Goal: Task Accomplishment & Management: Use online tool/utility

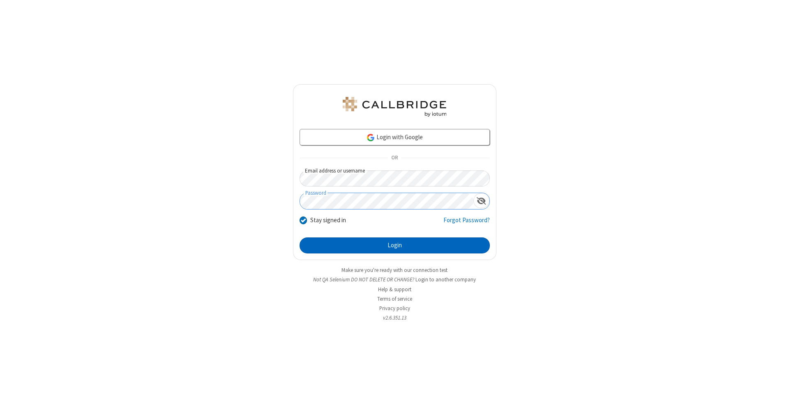
click at [394, 246] on button "Login" at bounding box center [394, 245] width 190 height 16
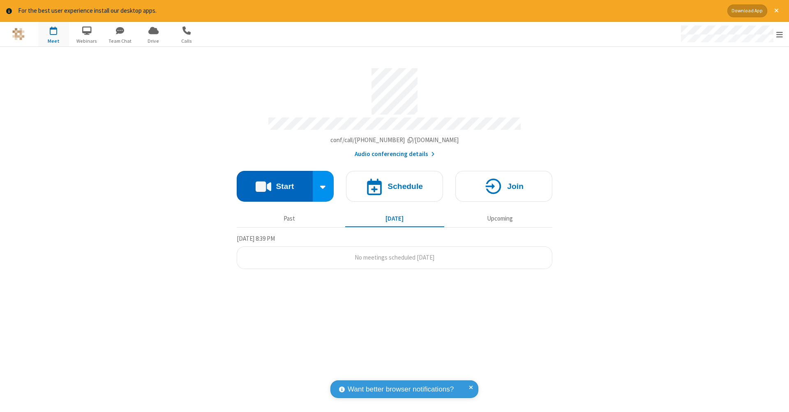
click at [274, 182] on button "Start" at bounding box center [275, 186] width 76 height 31
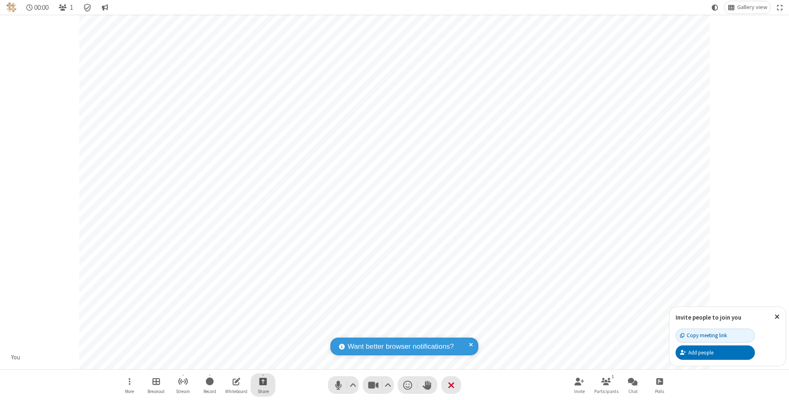
click at [262, 382] on span "Start sharing" at bounding box center [263, 382] width 8 height 10
click at [262, 332] on span "Share additional camera" at bounding box center [267, 334] width 61 height 7
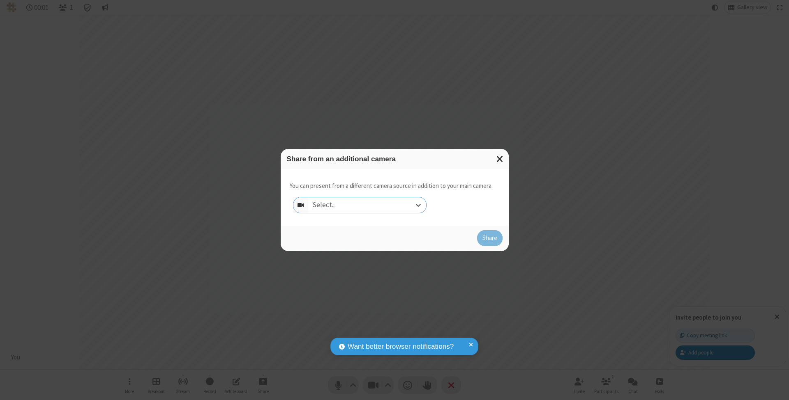
click at [367, 205] on div "Select..." at bounding box center [367, 206] width 118 height 16
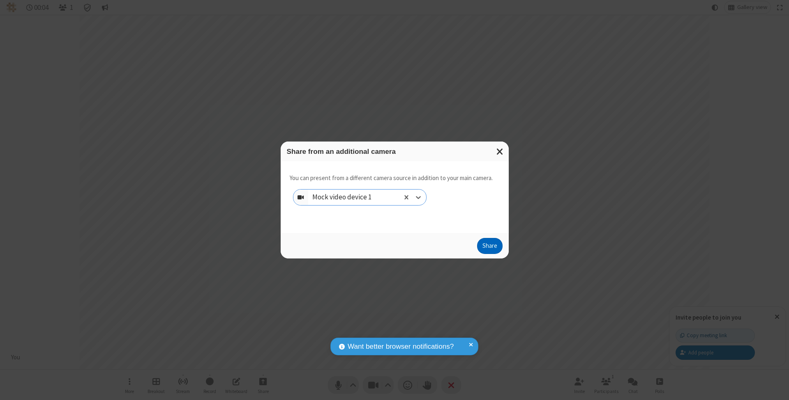
click at [489, 254] on button "Share" at bounding box center [489, 246] width 25 height 16
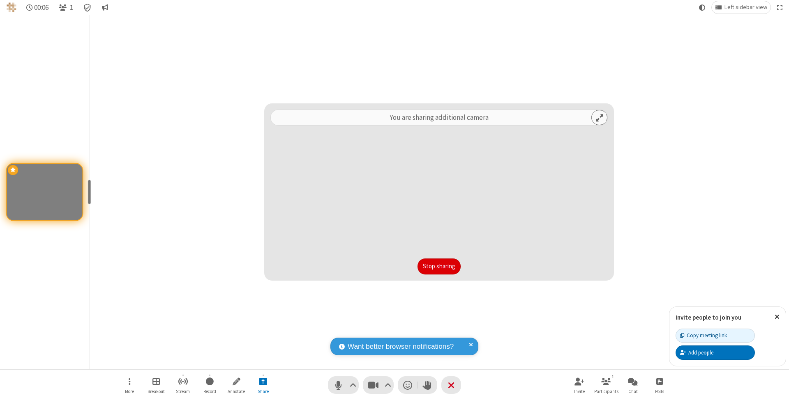
click at [439, 267] on button "Stop sharing" at bounding box center [438, 267] width 43 height 16
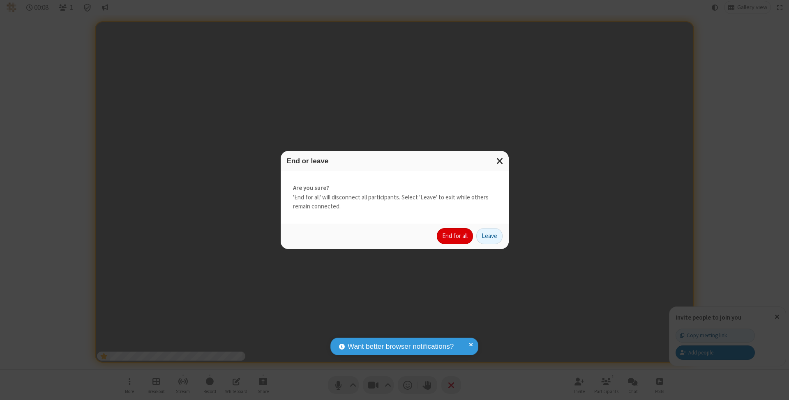
click at [455, 236] on button "End for all" at bounding box center [455, 236] width 36 height 16
